Goal: Task Accomplishment & Management: Use online tool/utility

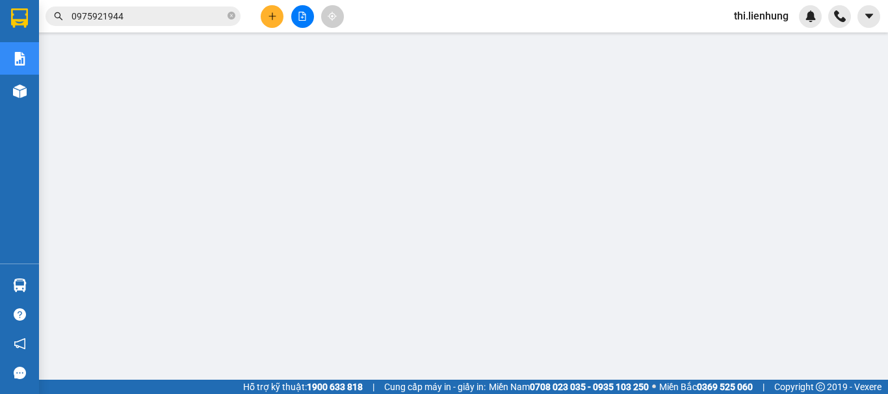
click at [768, 14] on span "thi.lienhung" at bounding box center [760, 16] width 75 height 16
click at [770, 32] on li "Đăng xuất" at bounding box center [762, 40] width 83 height 21
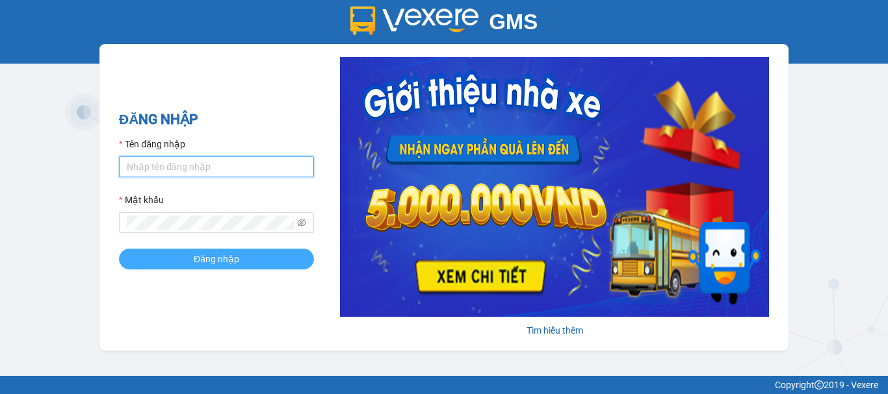
type input "thi.lienhung"
click at [216, 264] on span "Đăng nhập" at bounding box center [216, 259] width 45 height 14
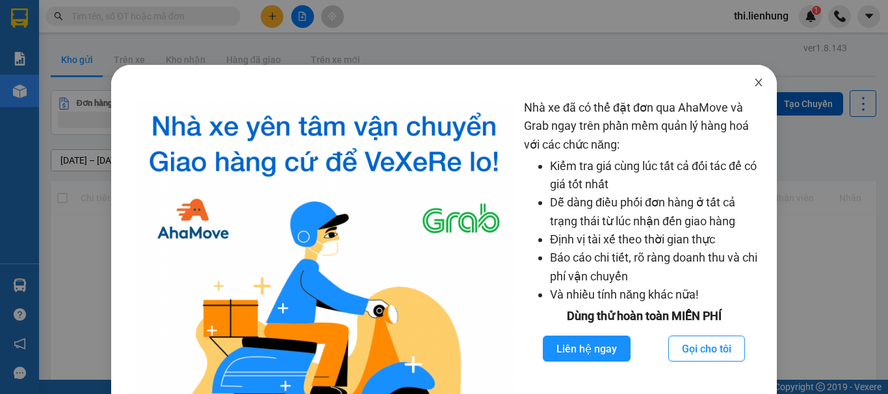
click at [753, 81] on icon "close" at bounding box center [758, 82] width 10 height 10
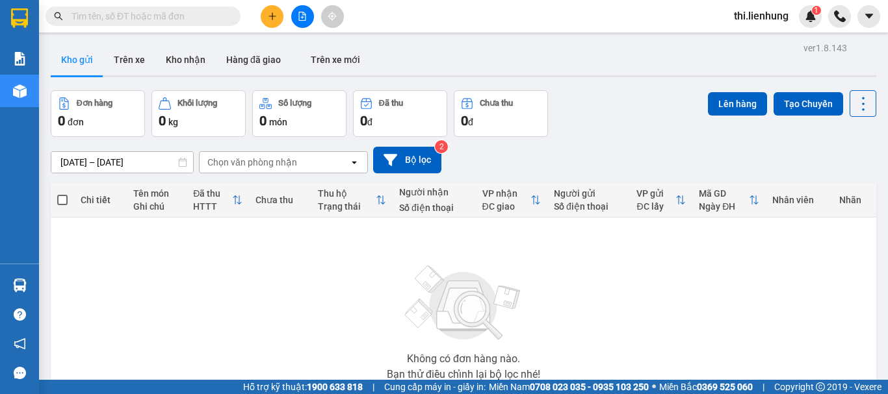
click at [171, 17] on input "text" at bounding box center [147, 16] width 153 height 14
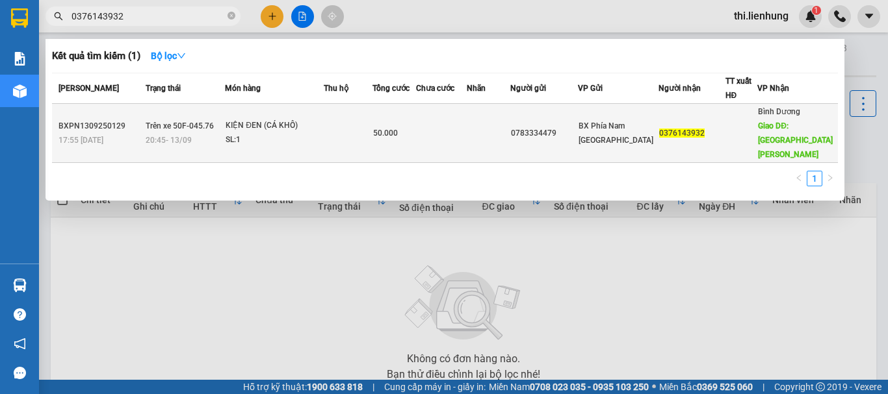
type input "0376143932"
click at [678, 129] on span "0376143932" at bounding box center [681, 133] width 45 height 9
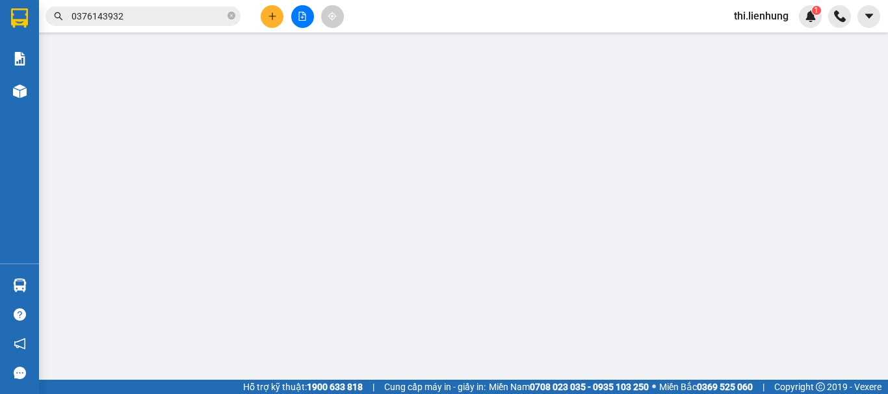
type input "0783334479"
type input "0376143932"
type input "BẾN XE BÌNH DƯƠNG"
type input "50.000"
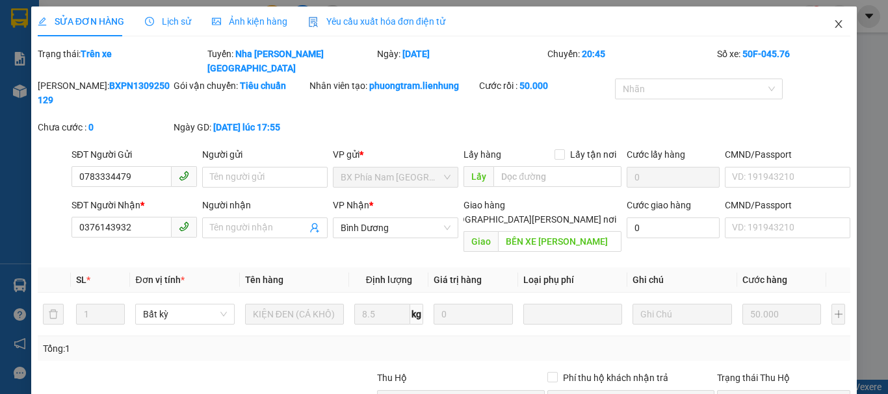
click at [833, 24] on icon "close" at bounding box center [838, 24] width 10 height 10
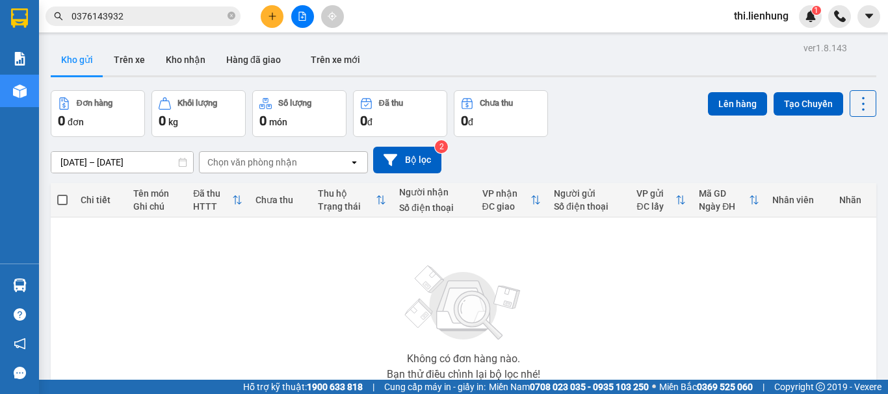
click at [305, 6] on button at bounding box center [302, 16] width 23 height 23
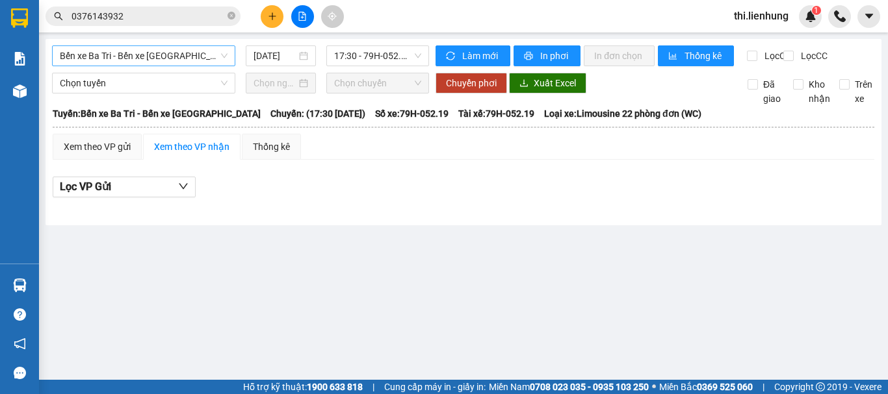
click at [156, 54] on span "Bến xe Ba Tri - Bến xe Vạn Ninh" at bounding box center [144, 55] width 168 height 19
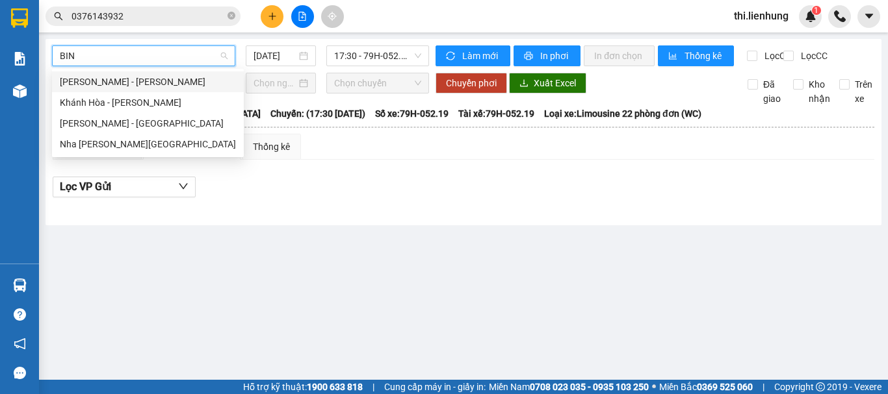
type input "BINH"
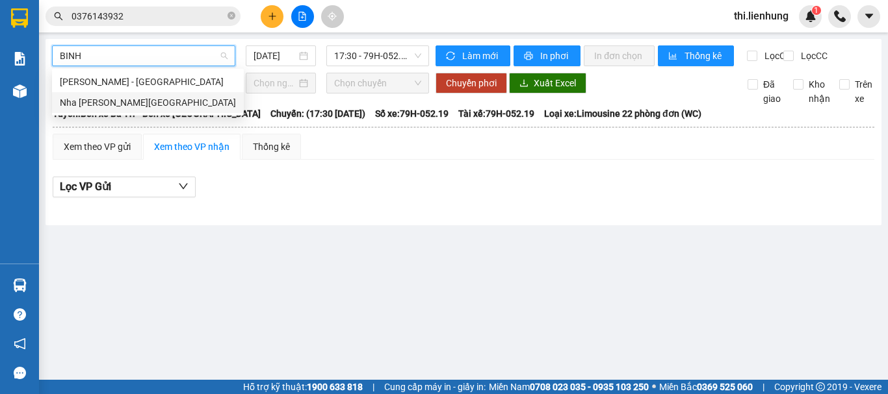
click at [131, 99] on div "Nha Trang - Bình Dương" at bounding box center [148, 103] width 176 height 14
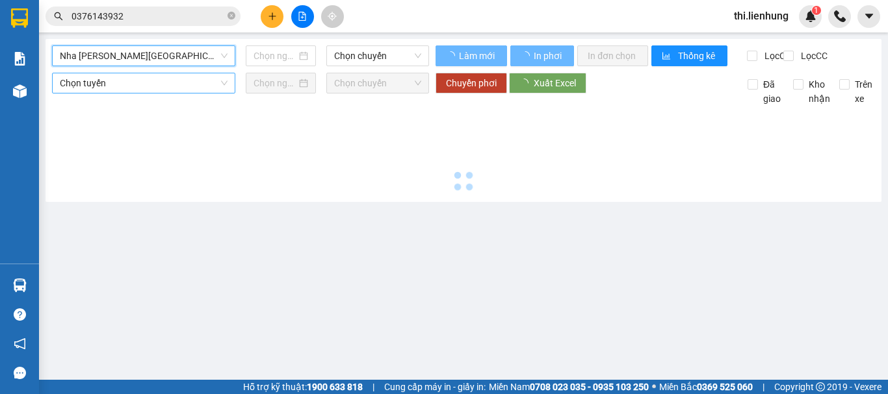
type input "13/09/2025"
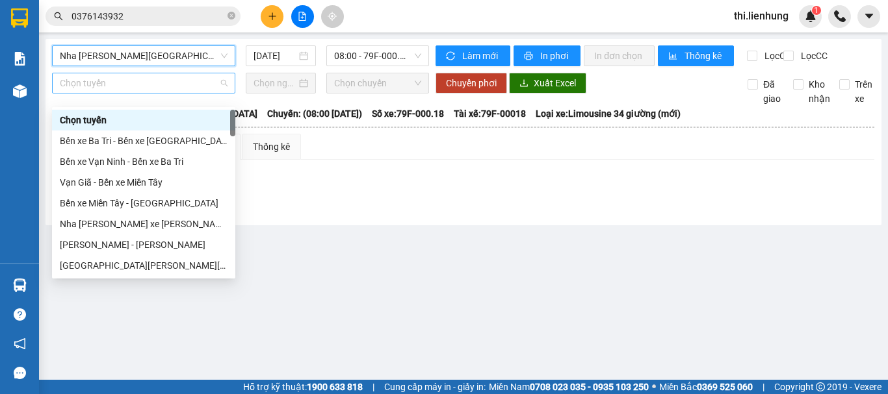
click at [128, 91] on span "Chọn tuyến" at bounding box center [144, 82] width 168 height 19
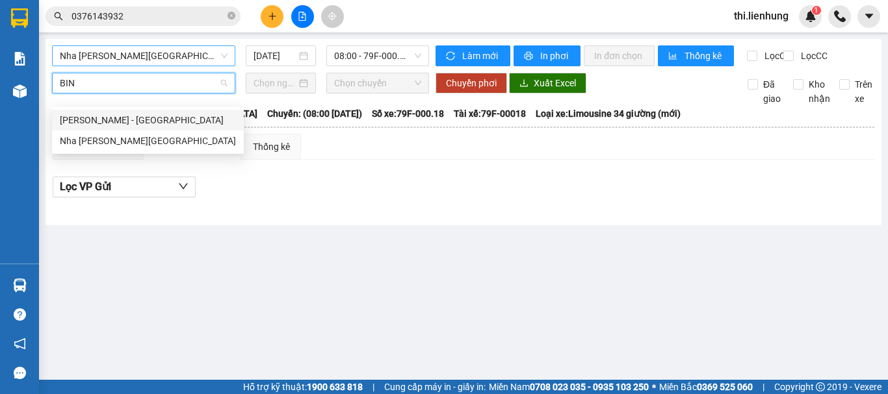
type input "BINH"
click at [123, 136] on div "Nha Trang - Bình Dương" at bounding box center [148, 141] width 176 height 14
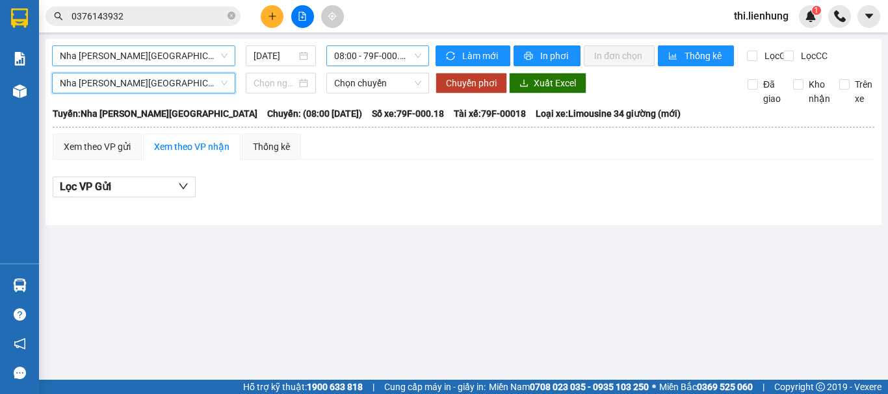
click at [356, 57] on span "08:00 - 79F-000.18" at bounding box center [377, 55] width 87 height 19
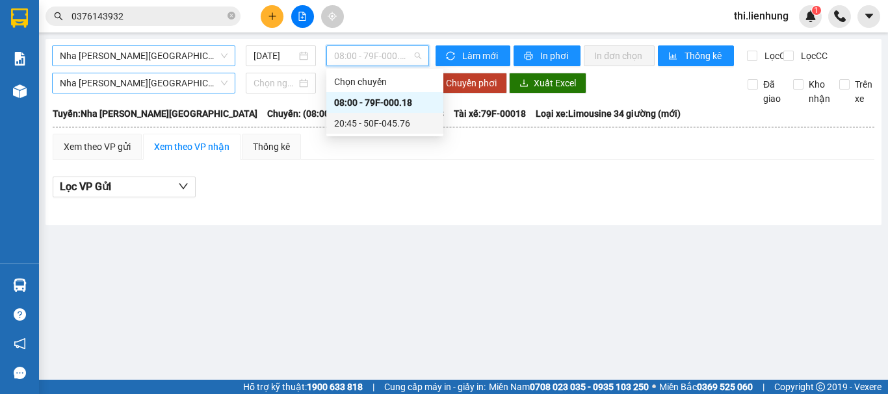
click at [375, 119] on div "20:45 - 50F-045.76" at bounding box center [384, 123] width 101 height 14
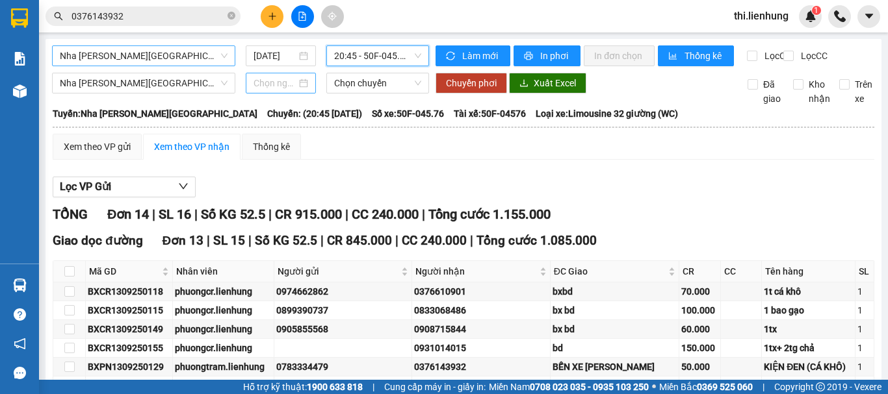
click at [261, 90] on input at bounding box center [274, 83] width 43 height 14
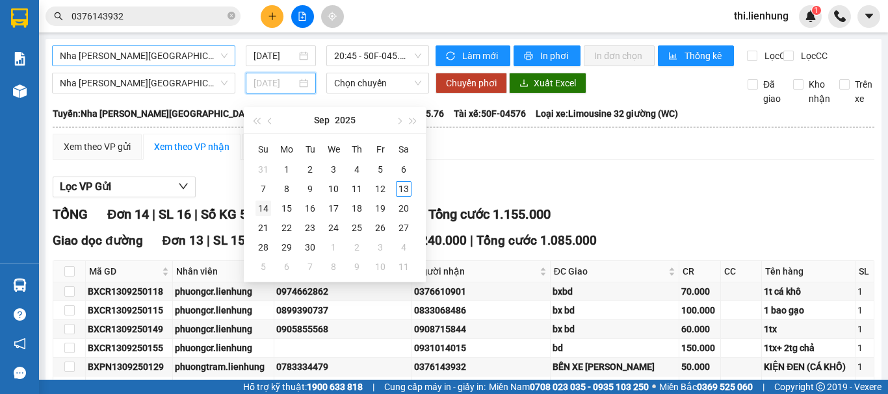
type input "14/09/2025"
click at [270, 209] on div "14" at bounding box center [263, 209] width 16 height 16
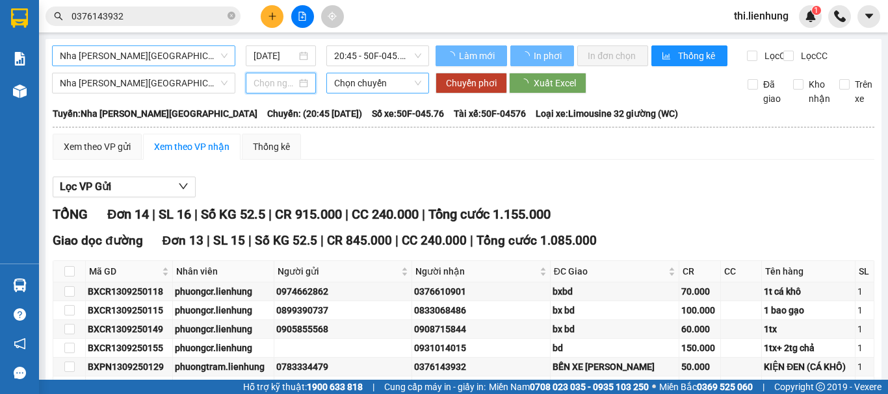
type input "14/09/2025"
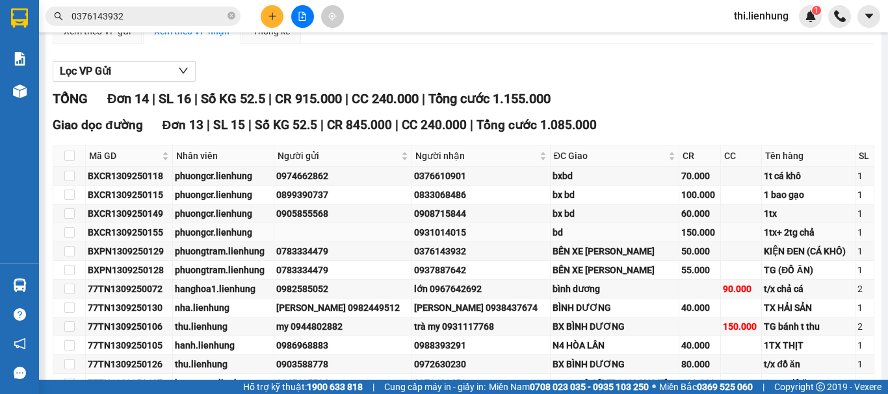
scroll to position [130, 0]
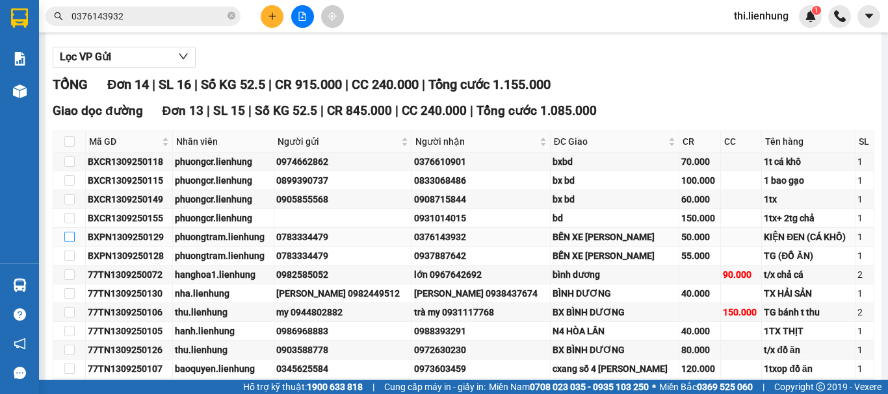
click at [68, 242] on input "checkbox" at bounding box center [69, 237] width 10 height 10
checkbox input "true"
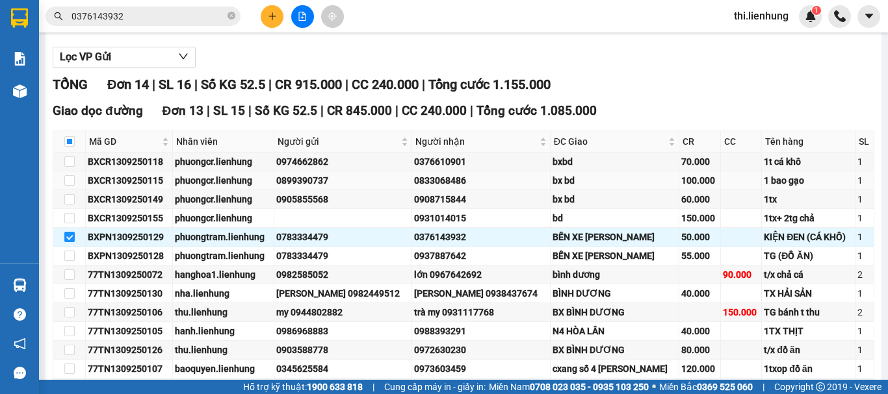
scroll to position [0, 0]
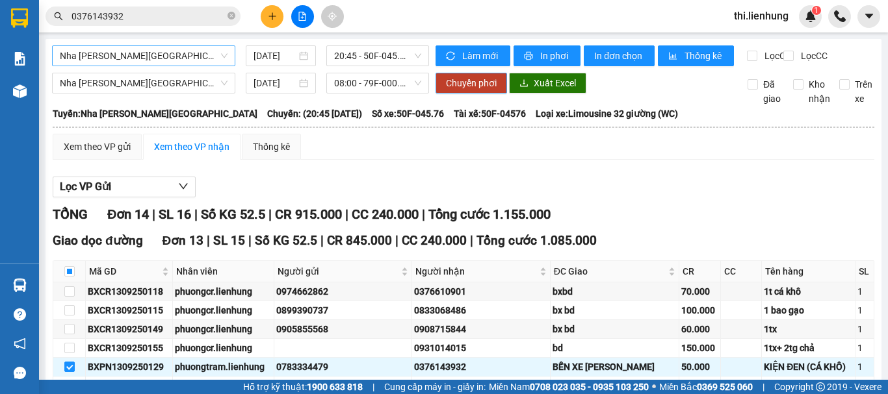
click at [481, 90] on span "Chuyển phơi" at bounding box center [471, 83] width 51 height 14
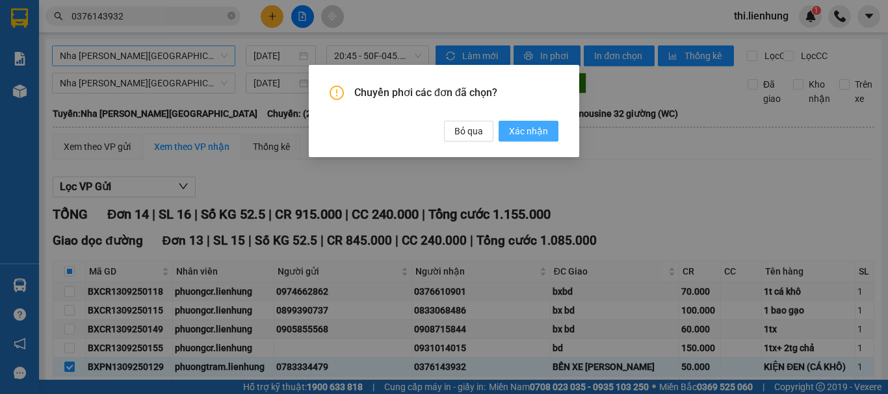
click at [515, 138] on span "Xác nhận" at bounding box center [528, 131] width 39 height 14
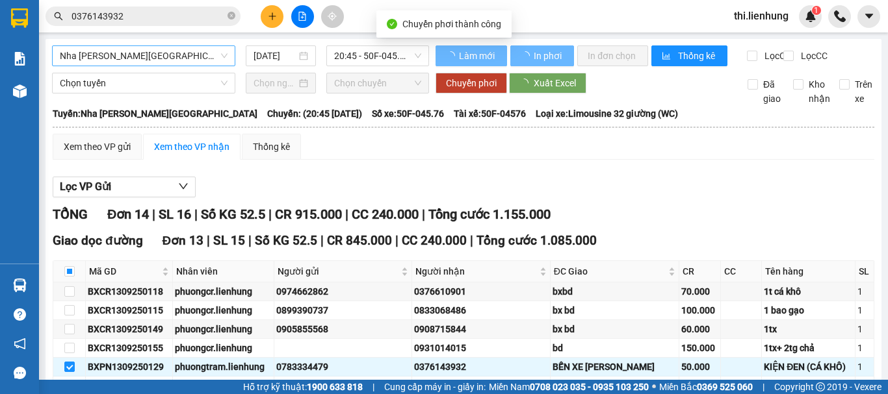
checkbox input "true"
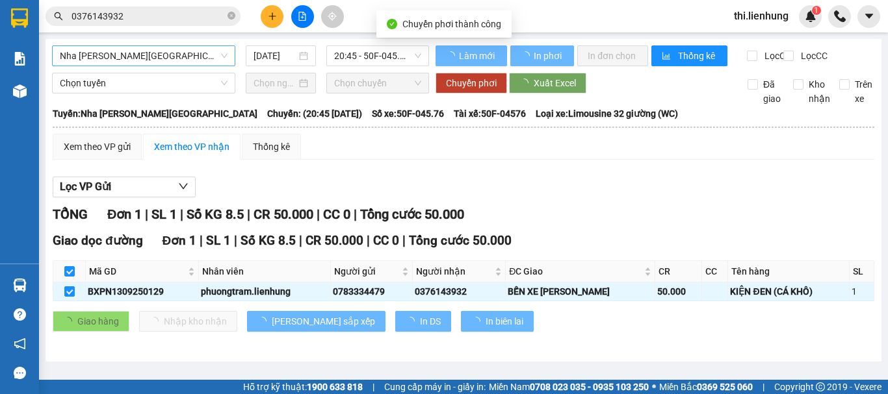
type input "14/09/2025"
checkbox input "false"
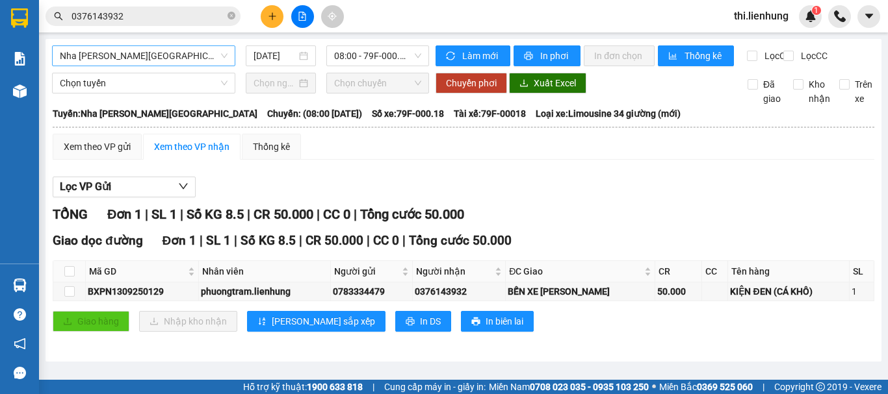
click at [773, 11] on span "thi.lienhung" at bounding box center [760, 16] width 75 height 16
click at [775, 44] on span "Đăng xuất" at bounding box center [769, 40] width 55 height 14
